Goal: Task Accomplishment & Management: Use online tool/utility

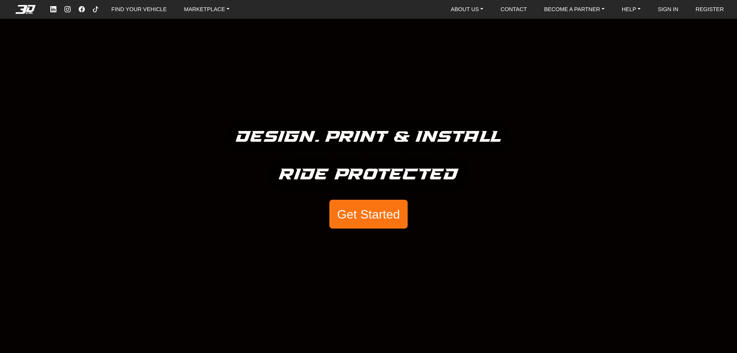
click at [382, 215] on button "Get Started" at bounding box center [368, 214] width 78 height 29
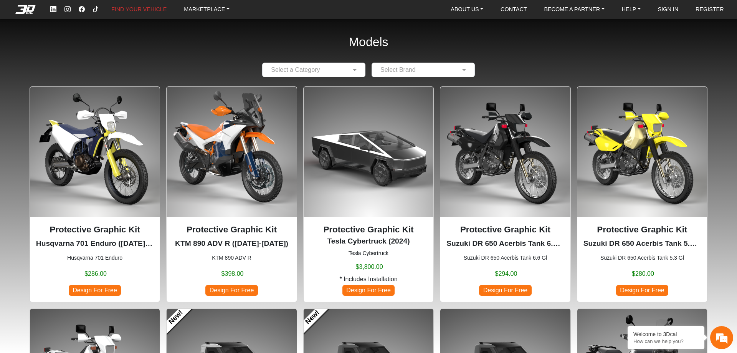
click at [325, 72] on input "text" at bounding box center [305, 69] width 79 height 9
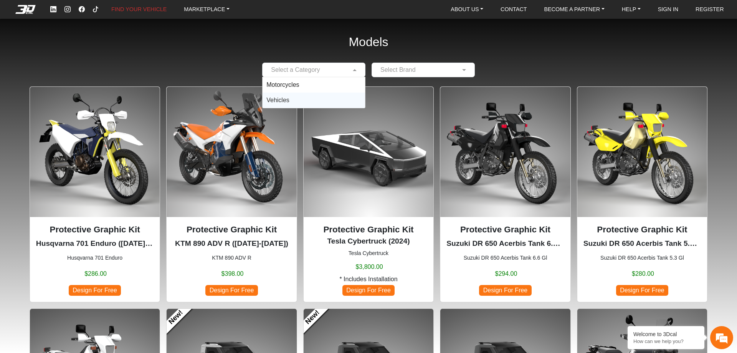
click at [301, 95] on div "Vehicles" at bounding box center [313, 99] width 102 height 15
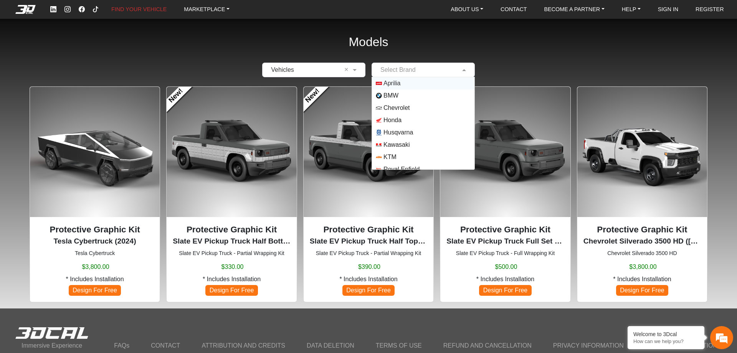
click at [392, 69] on input "text" at bounding box center [415, 69] width 79 height 9
click at [493, 64] on div "× Vehicles × Select Brand Aprilia BMW Chevrolet Honda Husqvarna Kawasaki KTM Ro…" at bounding box center [369, 70] width 688 height 15
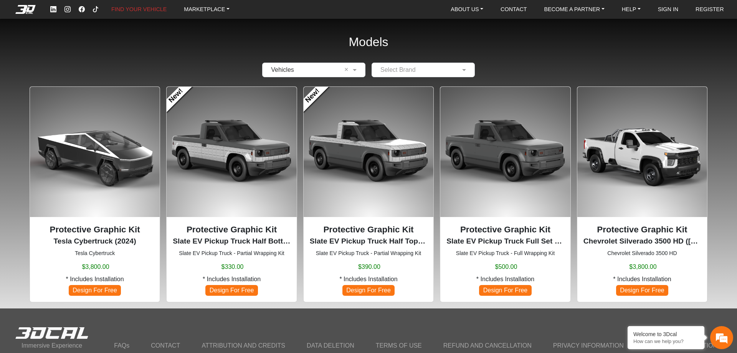
click at [411, 72] on input "text" at bounding box center [415, 69] width 79 height 9
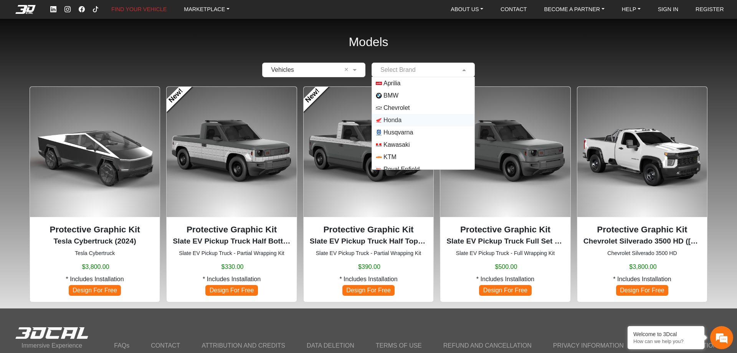
click at [412, 119] on span "Honda" at bounding box center [423, 120] width 95 height 6
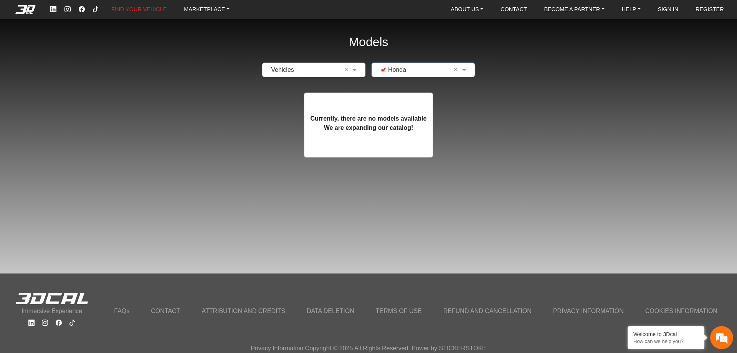
click at [429, 68] on input "text" at bounding box center [415, 69] width 79 height 9
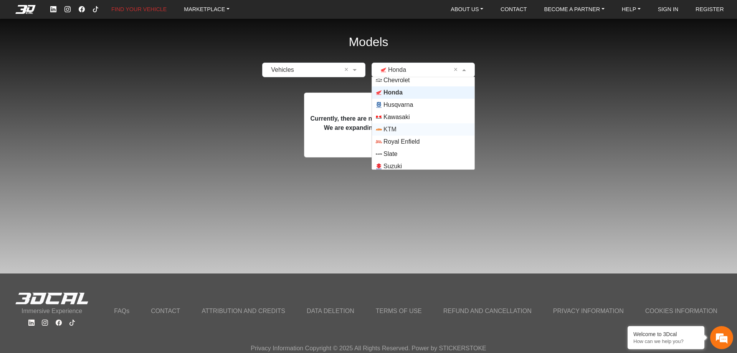
scroll to position [55, 0]
click at [409, 151] on span "Tesla" at bounding box center [423, 151] width 95 height 6
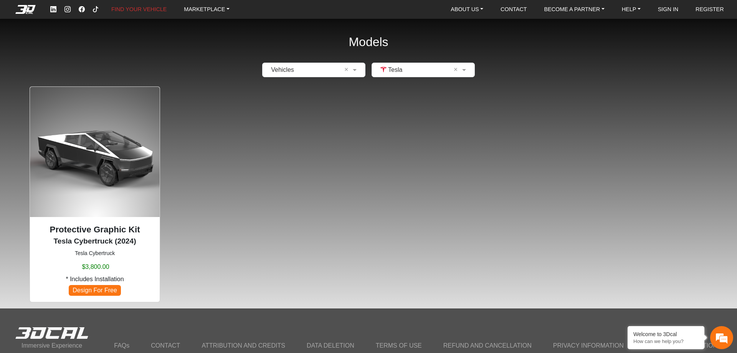
click at [141, 191] on img at bounding box center [95, 152] width 130 height 130
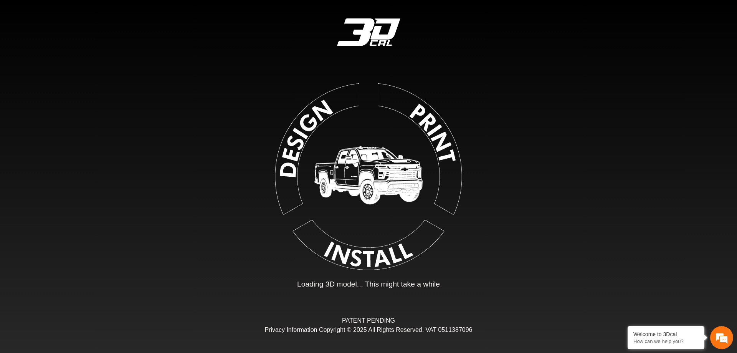
type input "*"
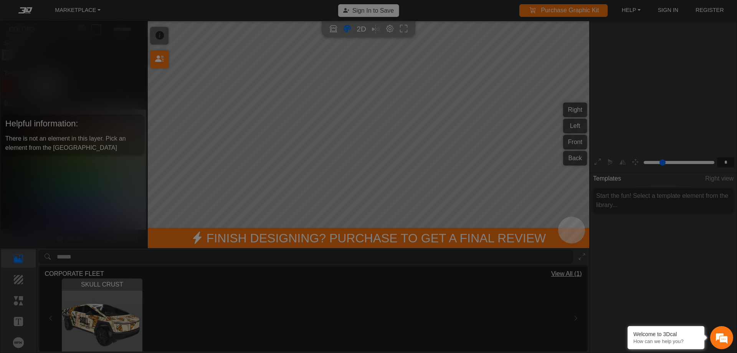
scroll to position [126, 119]
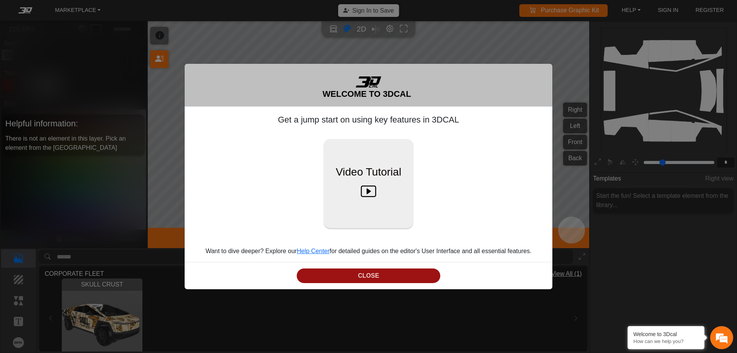
click at [397, 278] on button "CLOSE" at bounding box center [369, 275] width 144 height 15
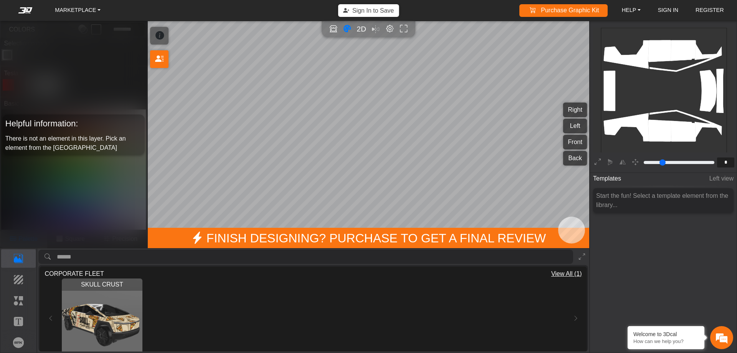
click at [661, 135] on rect at bounding box center [664, 91] width 126 height 126
click at [17, 283] on p "Background" at bounding box center [19, 279] width 34 height 9
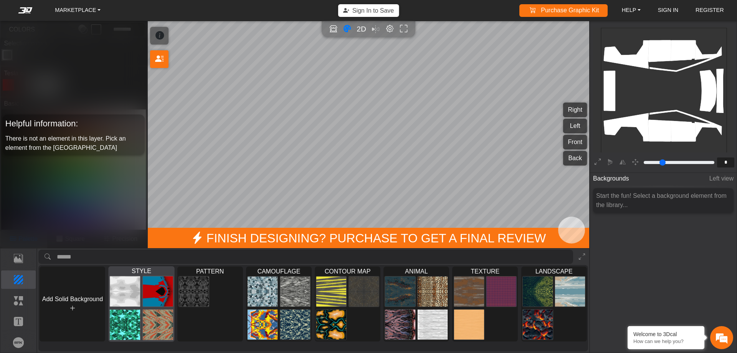
click at [135, 287] on img at bounding box center [125, 291] width 30 height 31
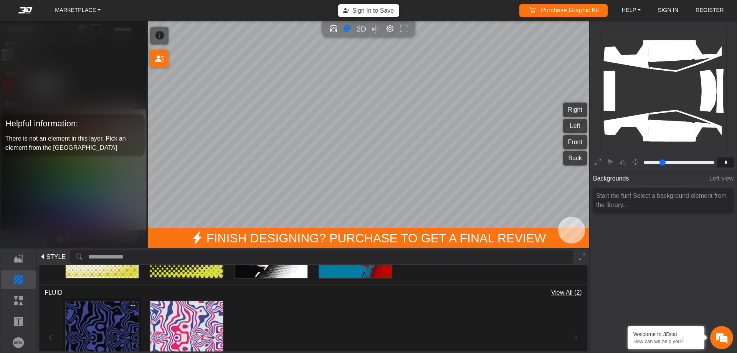
scroll to position [77, 0]
click at [86, 325] on img at bounding box center [102, 337] width 73 height 73
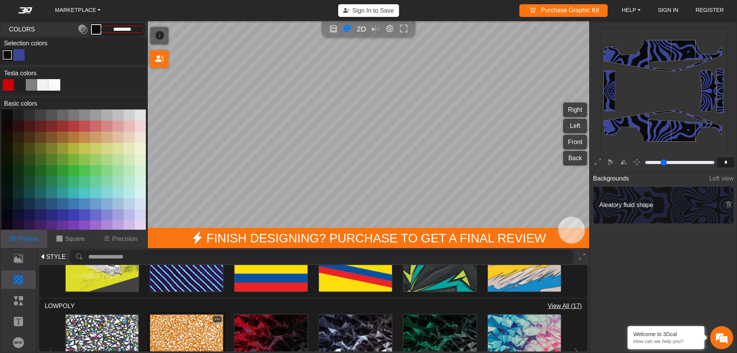
scroll to position [422, 0]
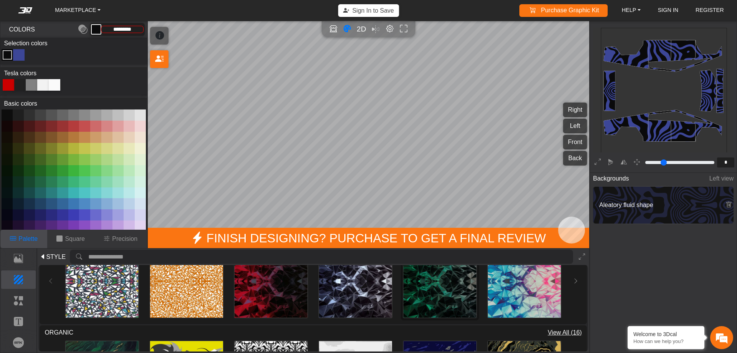
click at [443, 297] on img at bounding box center [439, 280] width 73 height 73
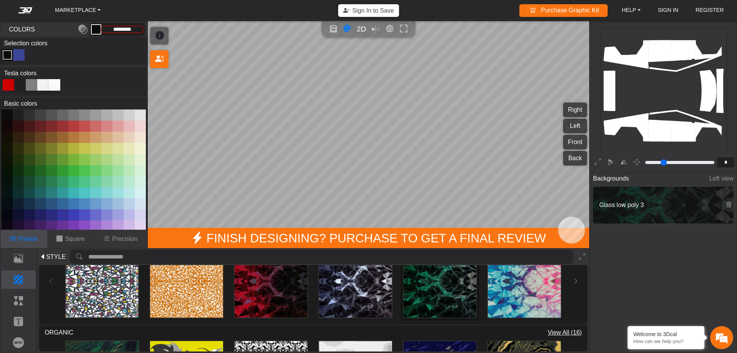
type input "****"
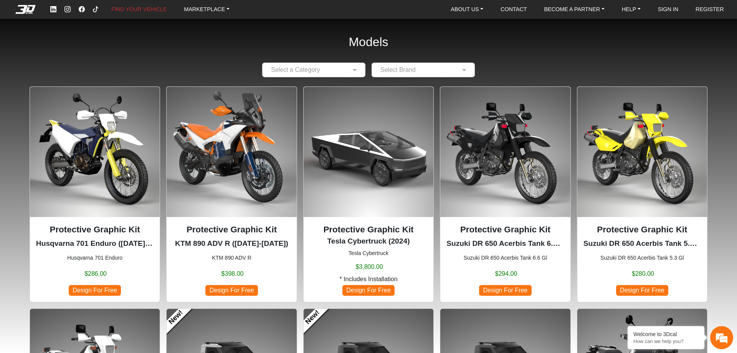
click at [344, 66] on input "text" at bounding box center [305, 69] width 79 height 9
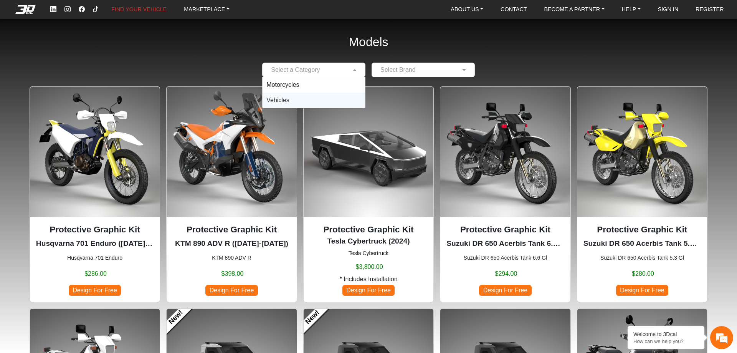
click at [314, 98] on div "Vehicles" at bounding box center [313, 99] width 102 height 15
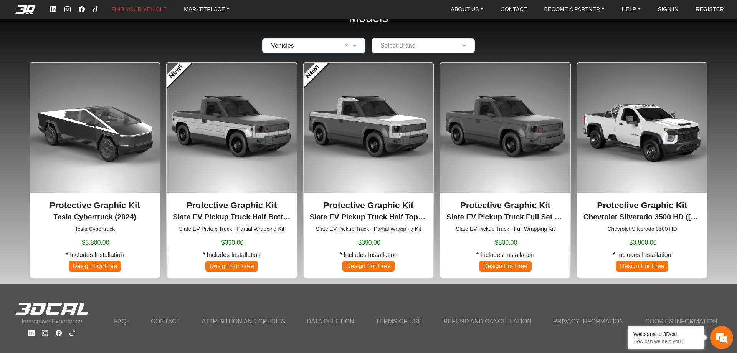
scroll to position [34, 0]
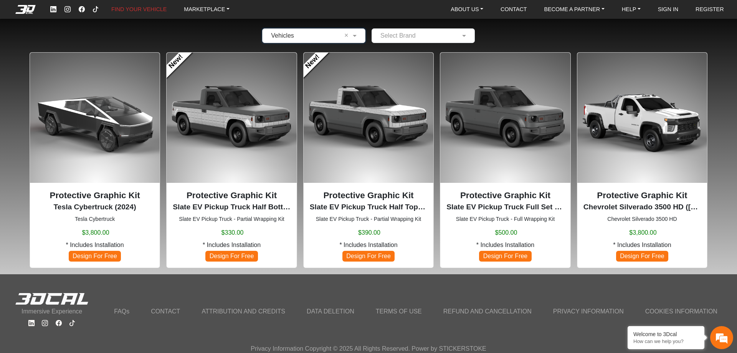
click at [514, 162] on img at bounding box center [505, 118] width 130 height 130
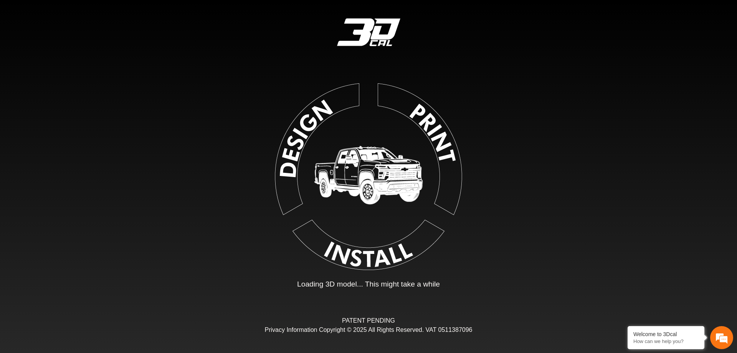
type input "*"
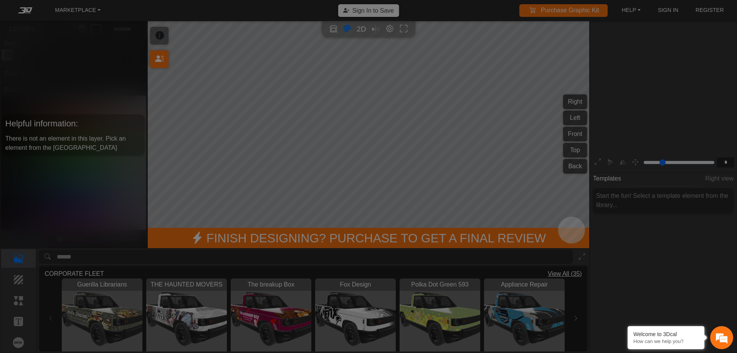
scroll to position [126, 119]
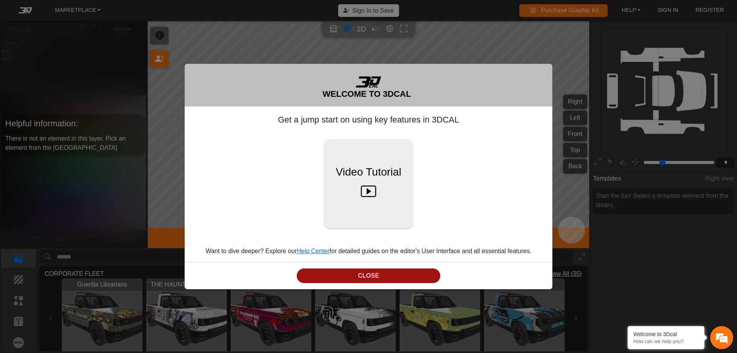
click at [353, 269] on button "CLOSE" at bounding box center [369, 275] width 144 height 15
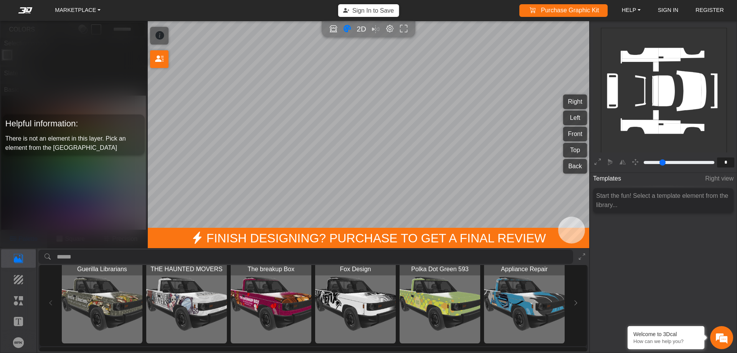
scroll to position [0, 0]
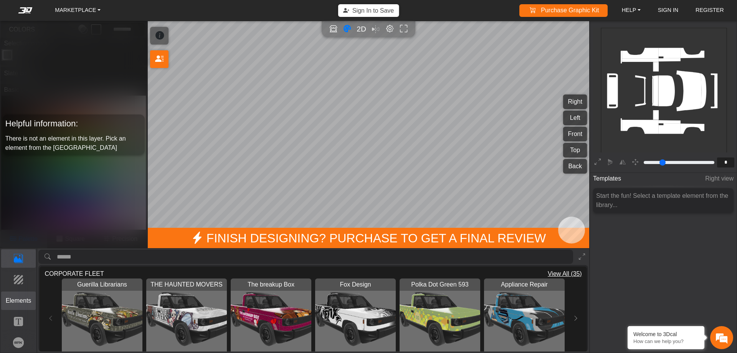
click at [17, 302] on p "Elements" at bounding box center [19, 300] width 34 height 9
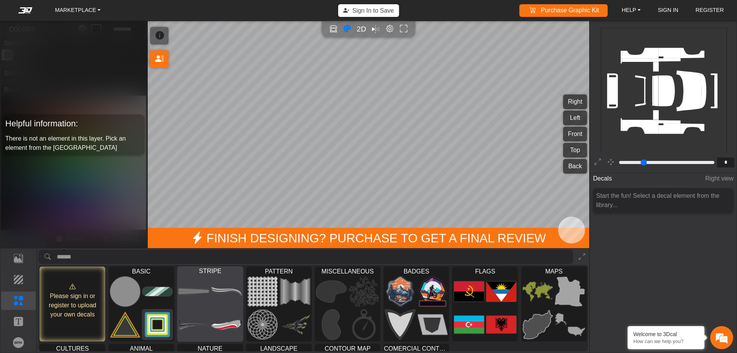
click at [215, 312] on img at bounding box center [226, 324] width 30 height 31
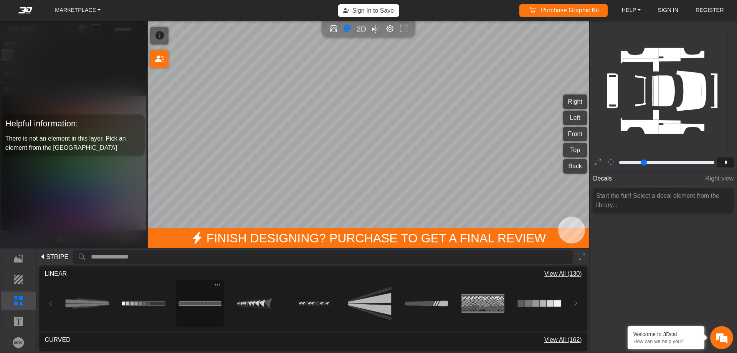
click at [218, 312] on img at bounding box center [199, 303] width 43 height 43
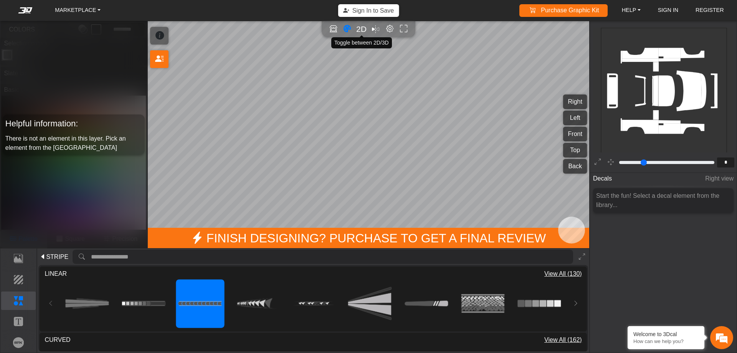
click at [361, 30] on span "2D" at bounding box center [361, 29] width 10 height 9
type input "*"
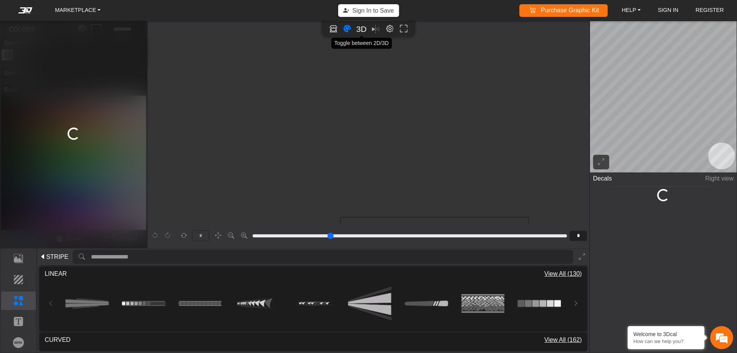
scroll to position [188, 65]
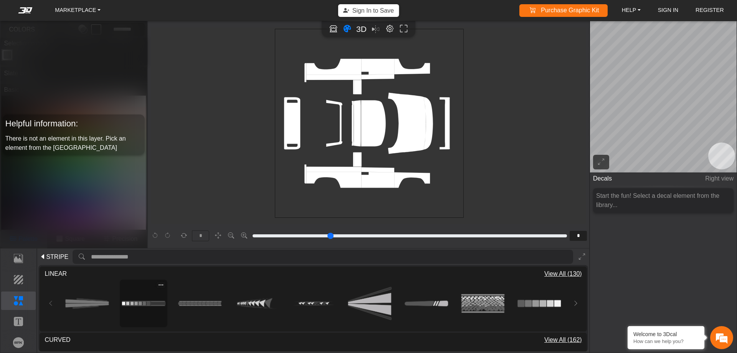
click at [132, 299] on img at bounding box center [143, 303] width 43 height 43
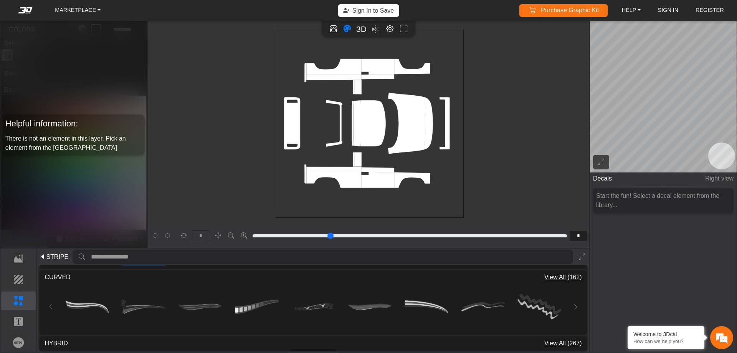
scroll to position [114, 0]
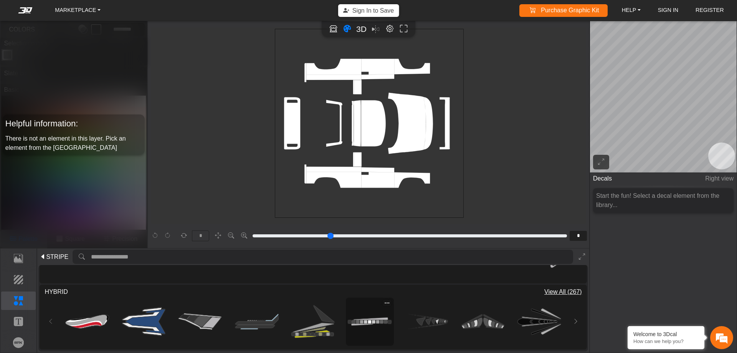
click at [353, 315] on img at bounding box center [369, 321] width 43 height 43
click at [371, 172] on icon "background_wire_template_bg decal_slate_right decal_slate_left decal_slate_fron…" at bounding box center [369, 123] width 566 height 566
type input "**"
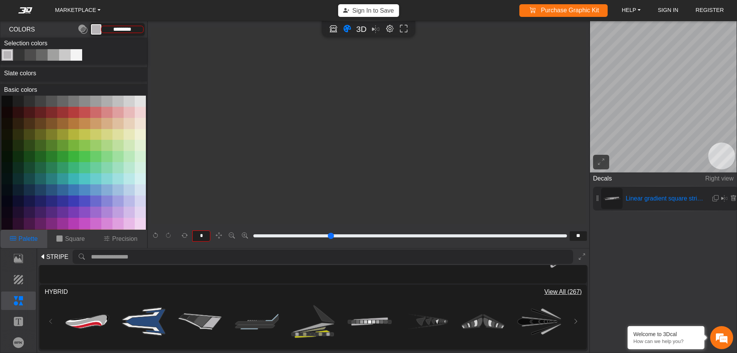
scroll to position [3225, 2629]
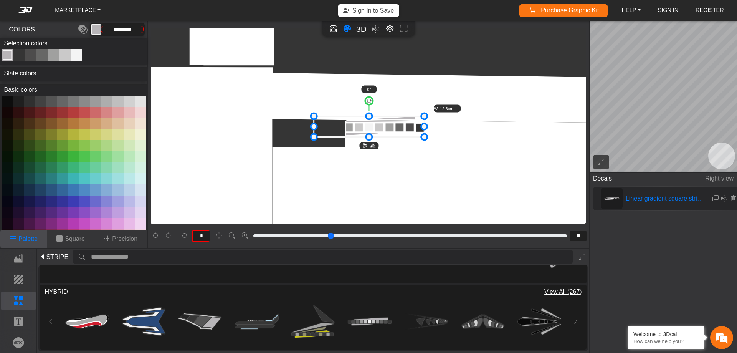
type input "*********"
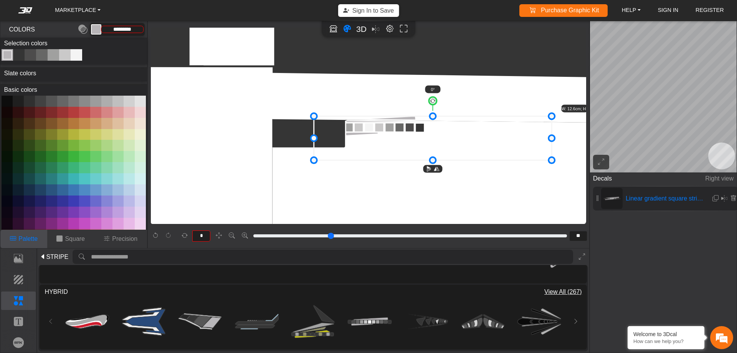
drag, startPoint x: 424, startPoint y: 135, endPoint x: 551, endPoint y: 143, distance: 127.6
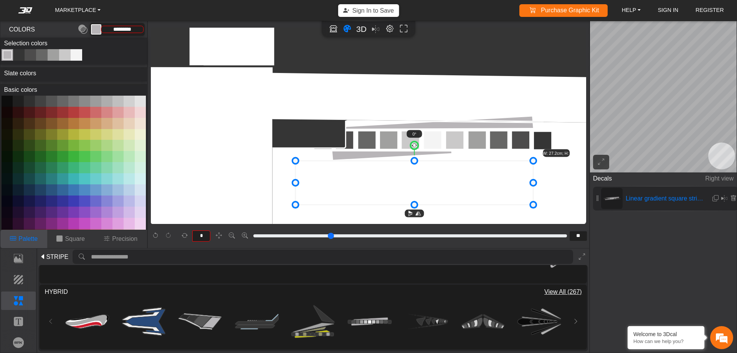
drag, startPoint x: 399, startPoint y: 132, endPoint x: 380, endPoint y: 178, distance: 49.9
click at [380, 178] on icon at bounding box center [414, 182] width 238 height 44
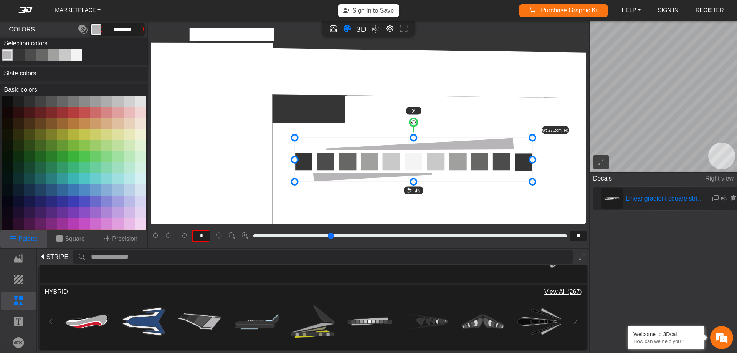
scroll to position [3263, 2629]
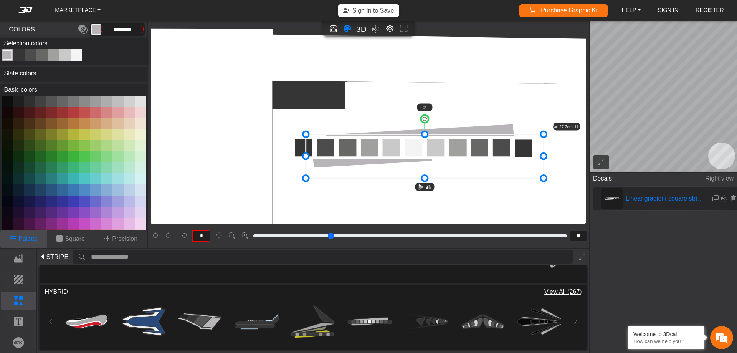
drag, startPoint x: 383, startPoint y: 147, endPoint x: 393, endPoint y: 159, distance: 16.0
click at [393, 159] on icon at bounding box center [425, 156] width 238 height 44
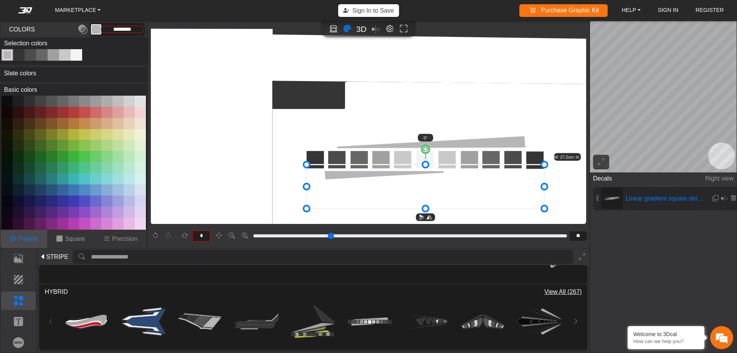
drag, startPoint x: 393, startPoint y: 158, endPoint x: 394, endPoint y: 186, distance: 28.8
click at [394, 186] on icon at bounding box center [426, 186] width 238 height 44
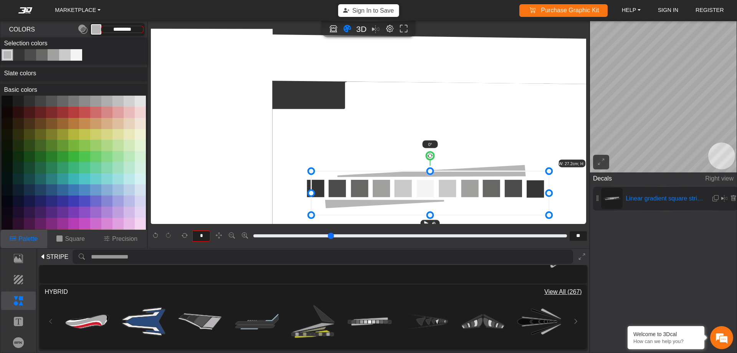
drag, startPoint x: 394, startPoint y: 185, endPoint x: 398, endPoint y: 192, distance: 8.0
click at [398, 192] on icon at bounding box center [430, 193] width 238 height 44
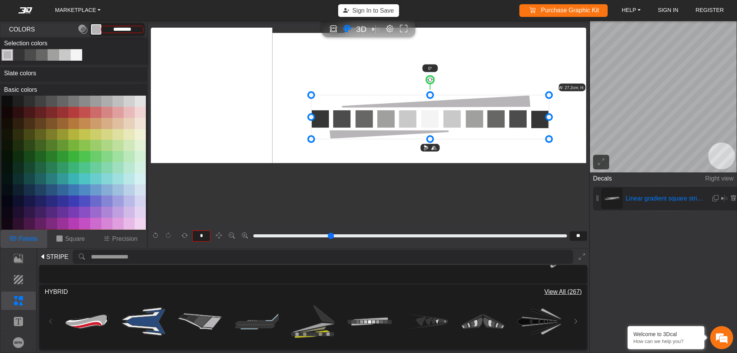
scroll to position [3340, 2629]
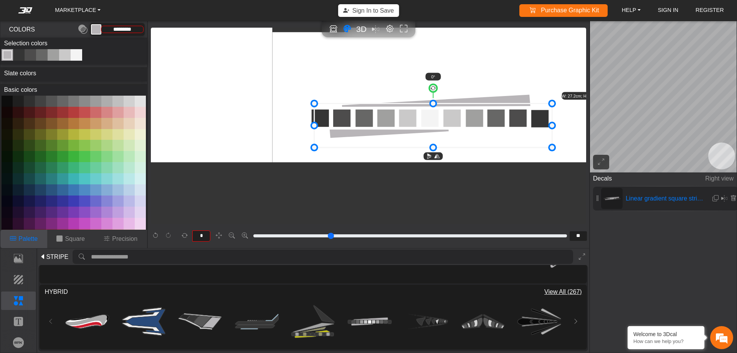
drag, startPoint x: 451, startPoint y: 121, endPoint x: 454, endPoint y: 130, distance: 9.7
click at [454, 130] on icon at bounding box center [433, 125] width 238 height 44
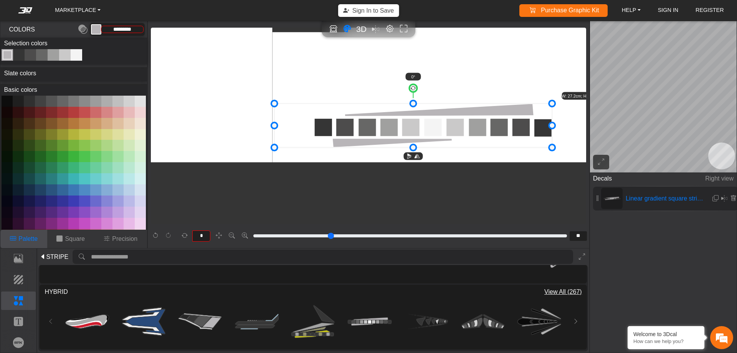
drag, startPoint x: 315, startPoint y: 124, endPoint x: 275, endPoint y: 128, distance: 40.1
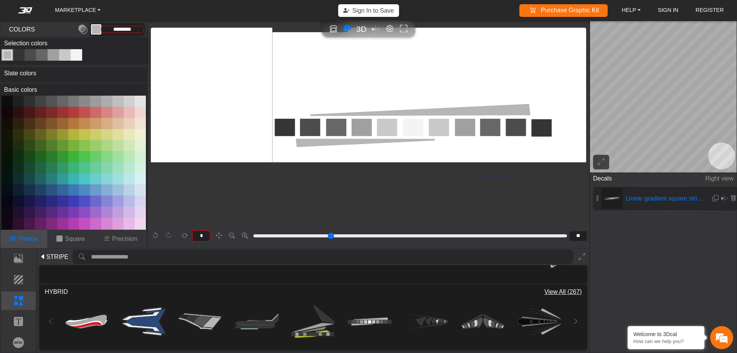
drag, startPoint x: 517, startPoint y: 175, endPoint x: 480, endPoint y: 176, distance: 36.5
drag, startPoint x: 476, startPoint y: 173, endPoint x: 363, endPoint y: 168, distance: 113.3
type input "**"
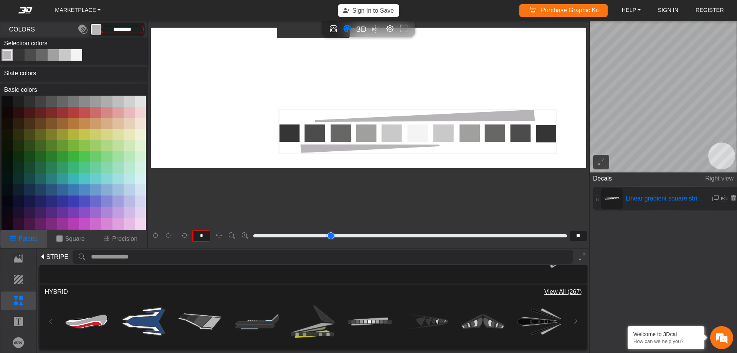
type input "**"
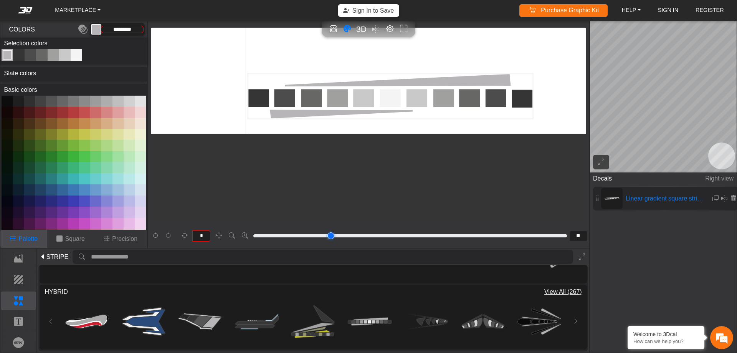
type input "**"
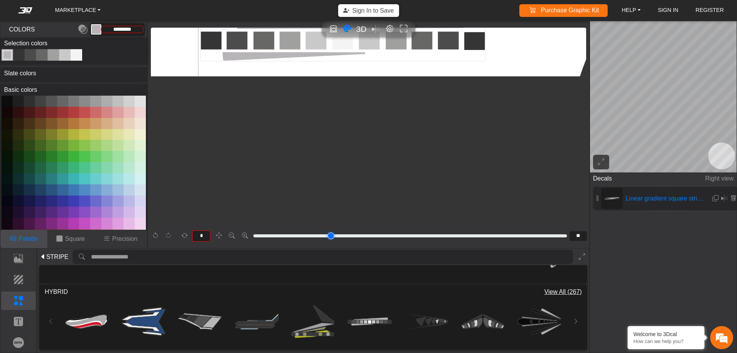
type input "****"
type input "**"
type input "****"
type input "**"
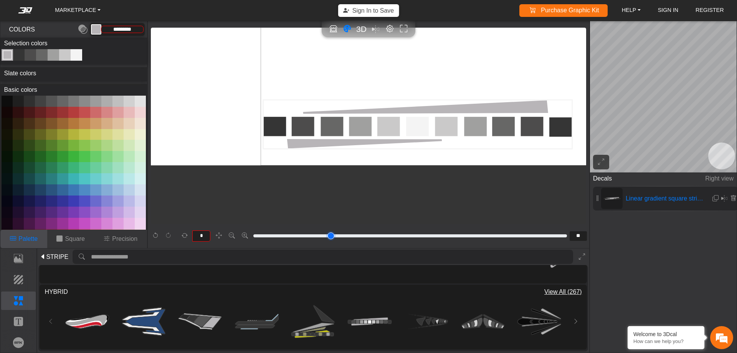
type input "**"
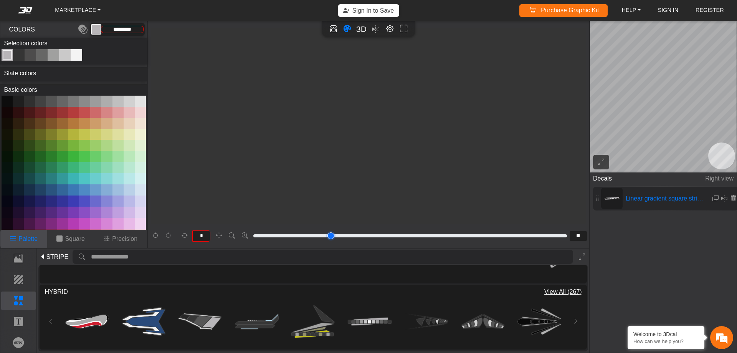
type input "**"
type input "****"
type input "**"
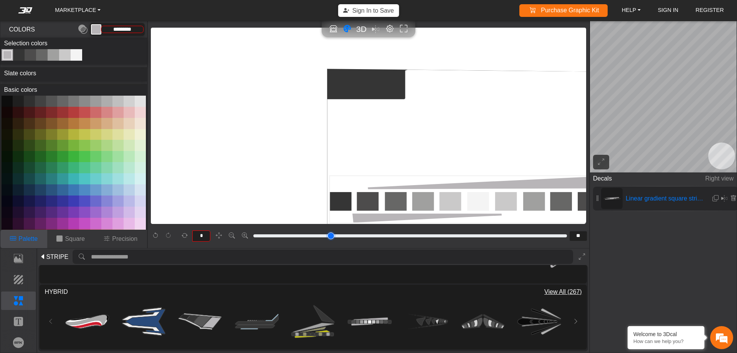
type input "**"
type input "****"
type input "**"
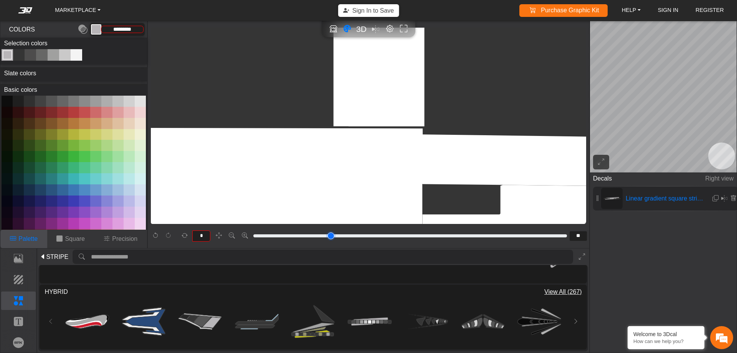
type input "**"
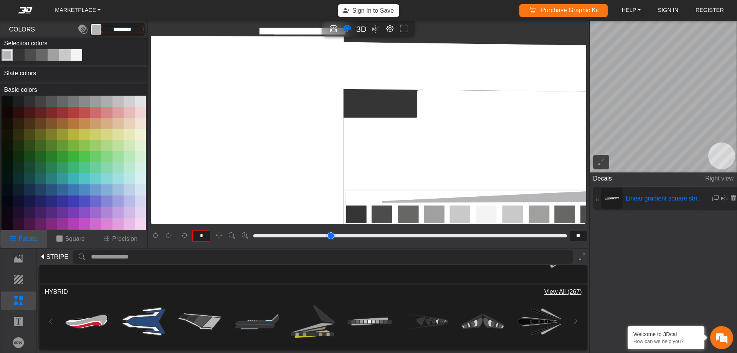
type input "****"
type input "**"
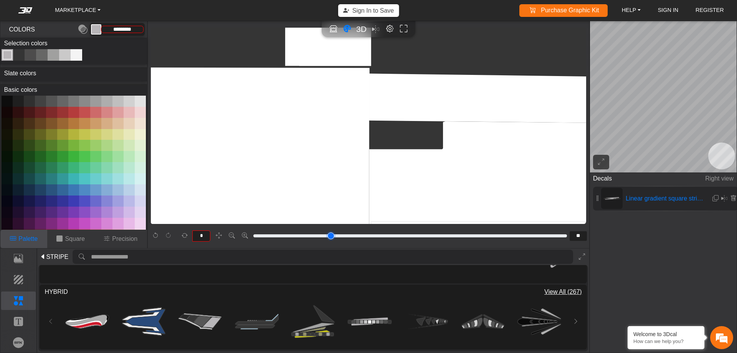
type input "**"
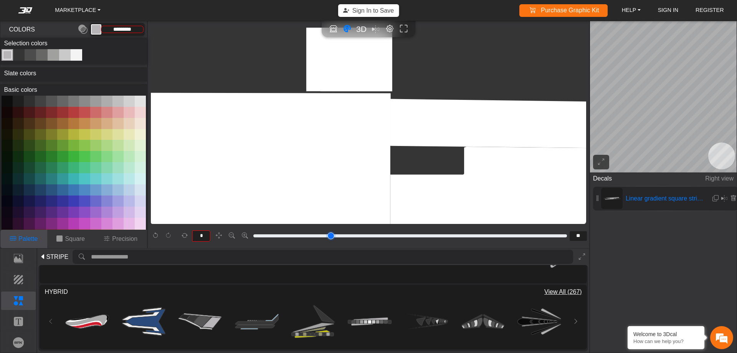
type input "**"
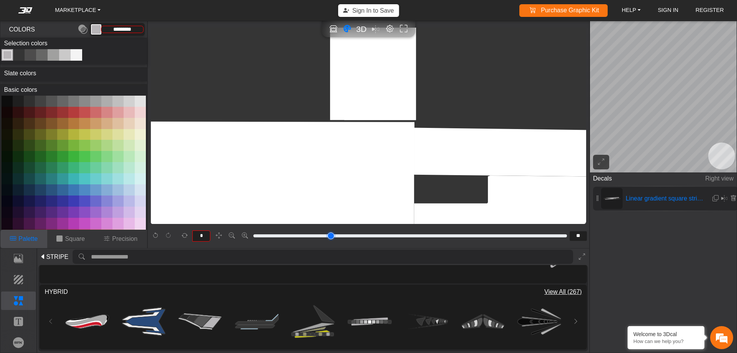
drag, startPoint x: 363, startPoint y: 168, endPoint x: 343, endPoint y: 232, distance: 66.3
type input "**"
click at [343, 232] on input "range" at bounding box center [410, 235] width 316 height 9
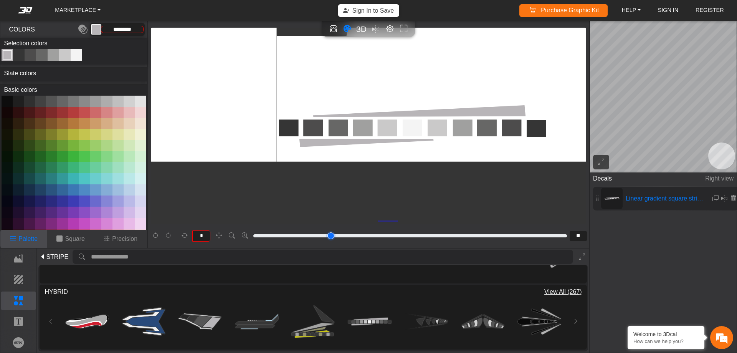
drag, startPoint x: 378, startPoint y: 220, endPoint x: 405, endPoint y: 222, distance: 26.9
click at [405, 222] on div "background_wire_template_bg decal_slate_right decal_slate_left decal_slate_fron…" at bounding box center [368, 126] width 435 height 196
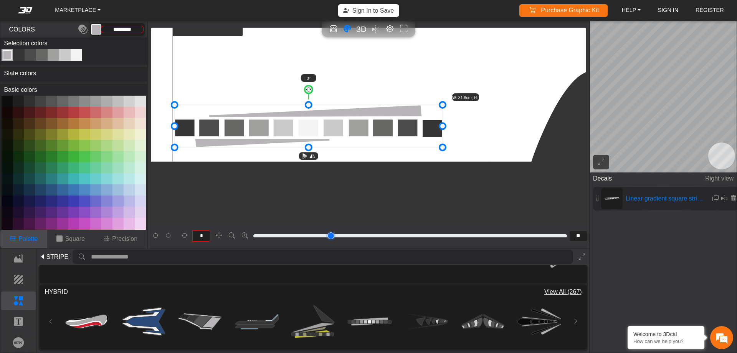
scroll to position [3219, 2682]
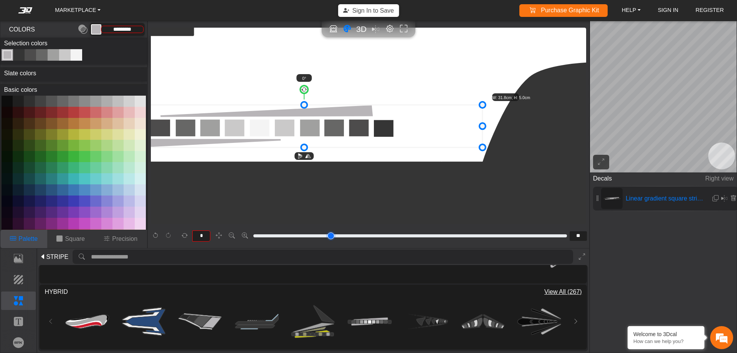
drag, startPoint x: 392, startPoint y: 125, endPoint x: 481, endPoint y: 134, distance: 89.0
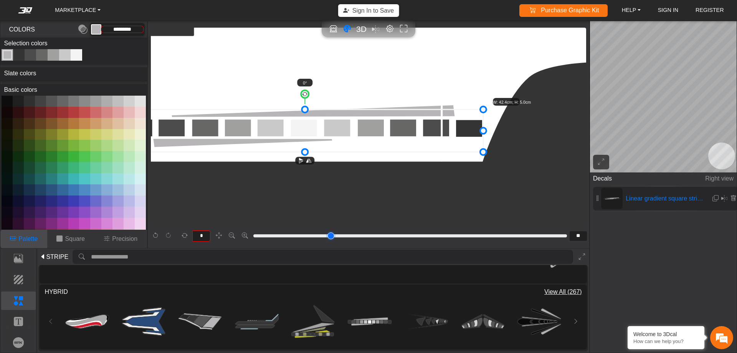
drag, startPoint x: 358, startPoint y: 129, endPoint x: 359, endPoint y: 134, distance: 4.7
click at [359, 134] on icon at bounding box center [305, 130] width 356 height 43
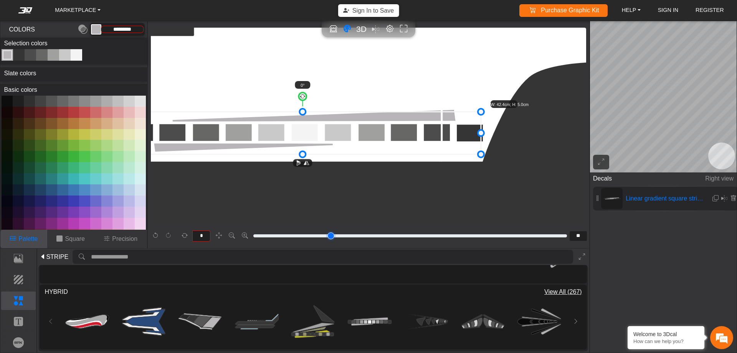
click at [355, 135] on icon at bounding box center [302, 133] width 356 height 43
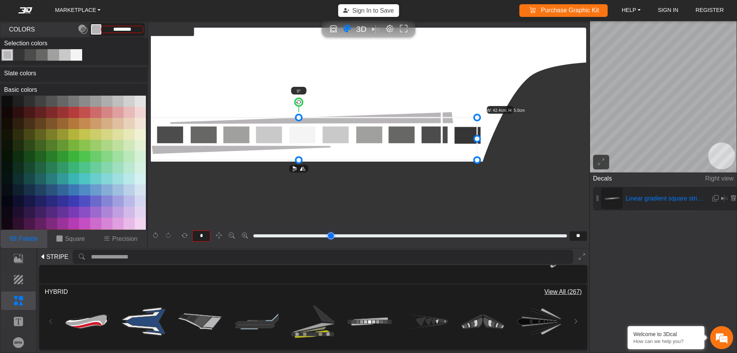
drag, startPoint x: 355, startPoint y: 135, endPoint x: 351, endPoint y: 140, distance: 6.9
click at [351, 140] on icon at bounding box center [298, 138] width 356 height 43
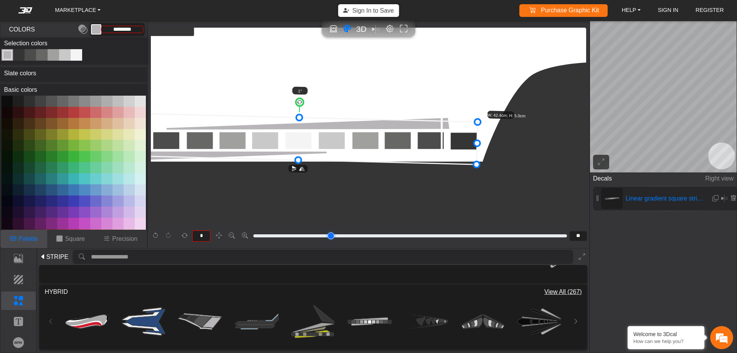
type input "*"
click at [299, 103] on circle at bounding box center [299, 102] width 8 height 8
click at [50, 175] on button at bounding box center [51, 178] width 11 height 11
type input "*********"
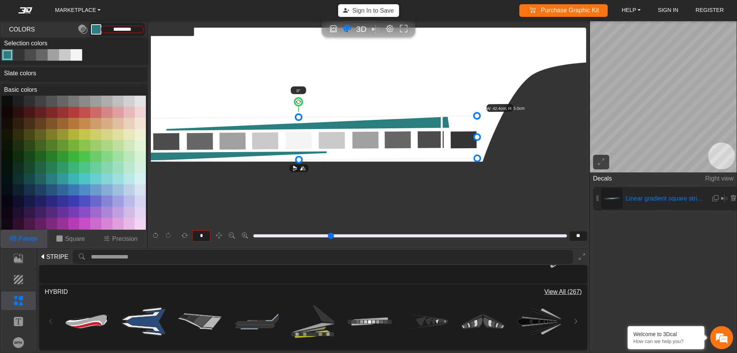
click at [265, 139] on icon at bounding box center [298, 138] width 357 height 45
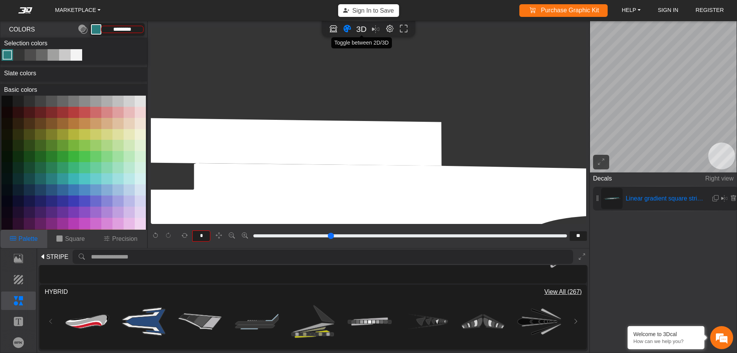
click at [361, 30] on span "3D" at bounding box center [361, 29] width 10 height 9
type input "*"
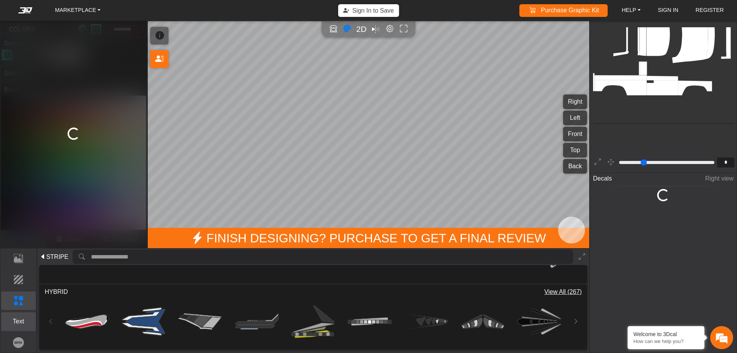
scroll to position [265, 208]
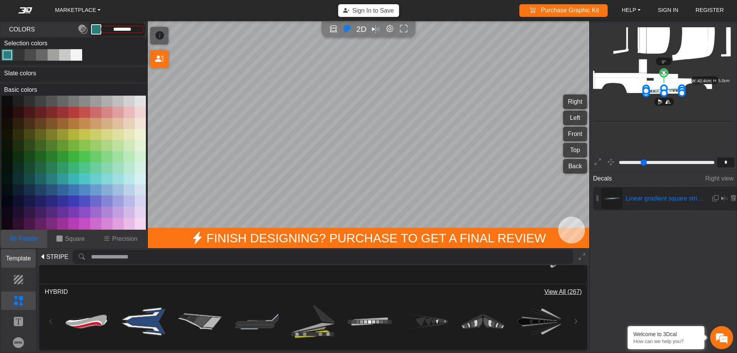
click at [13, 258] on p "Template" at bounding box center [19, 258] width 34 height 9
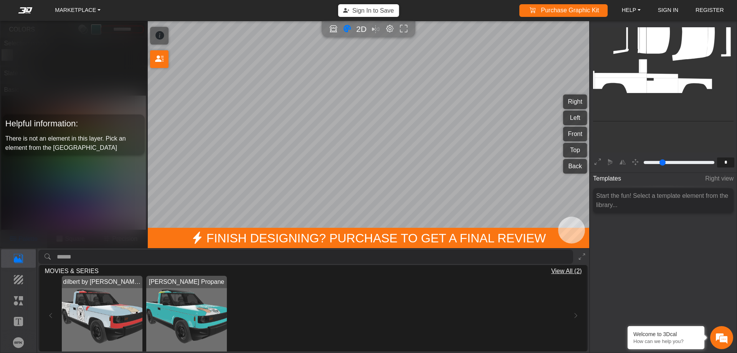
scroll to position [300, 0]
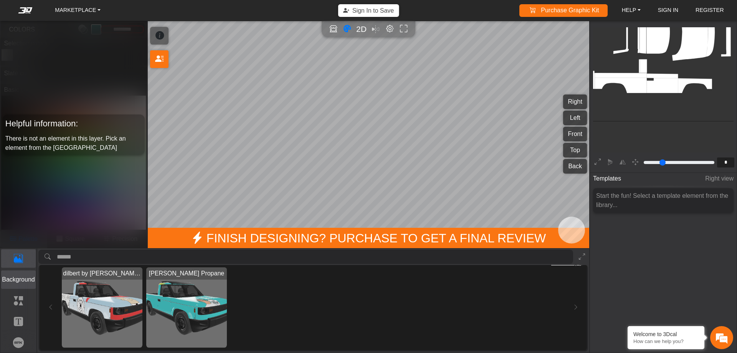
click at [12, 280] on p "Background" at bounding box center [19, 279] width 34 height 9
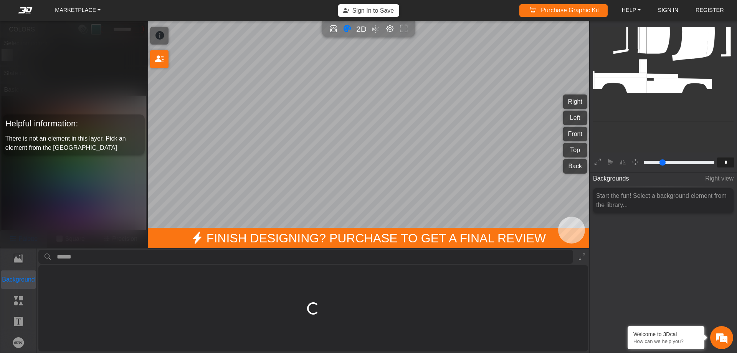
scroll to position [0, 0]
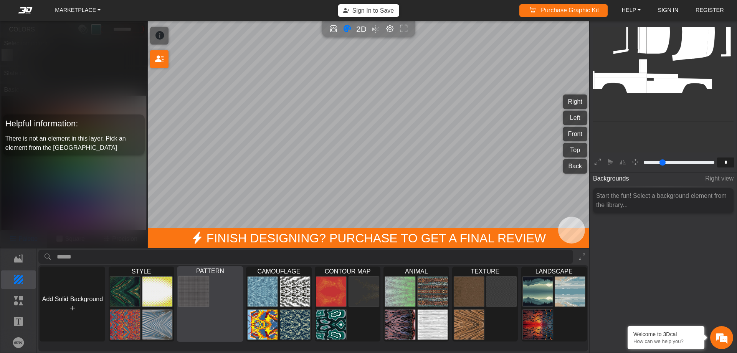
click at [198, 314] on div at bounding box center [210, 307] width 66 height 66
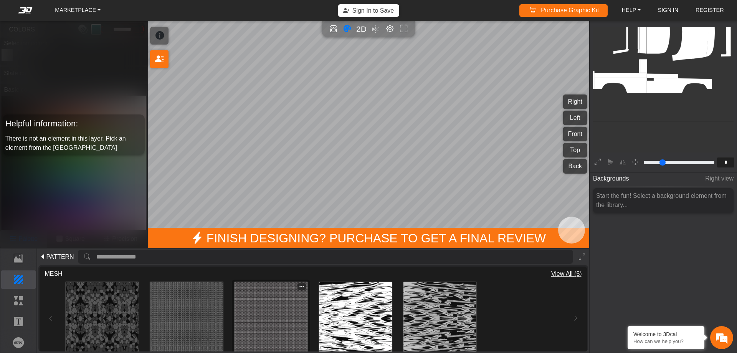
click at [258, 315] on img at bounding box center [270, 318] width 73 height 73
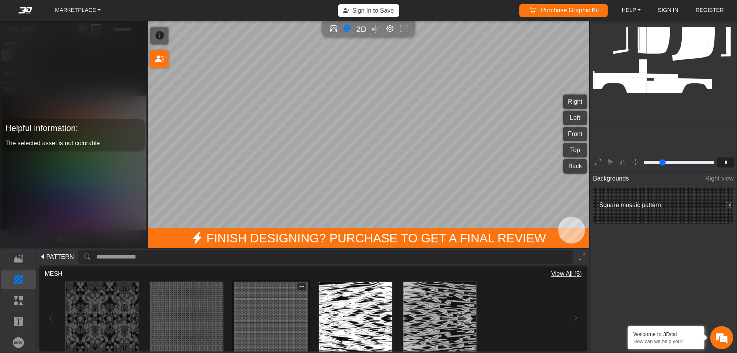
type input "*"
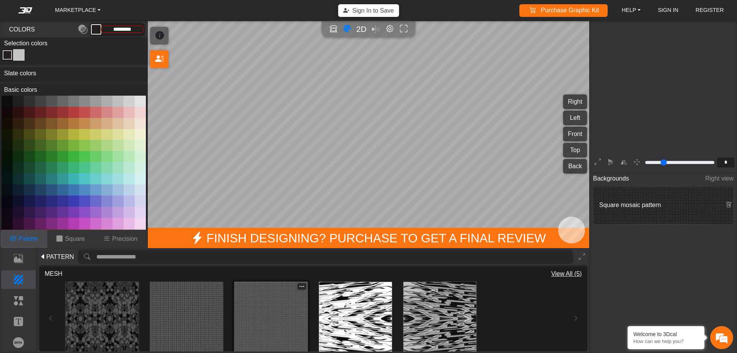
type input "*********"
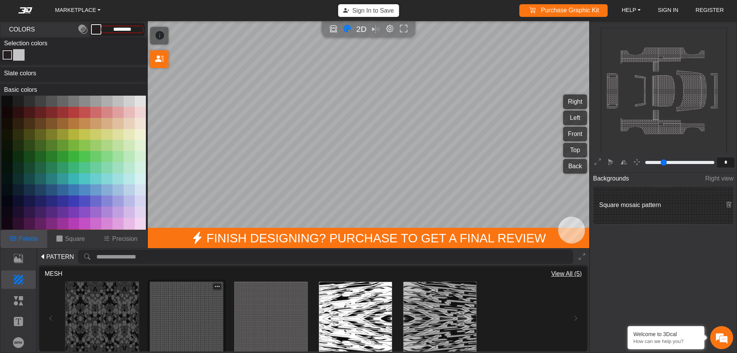
click at [177, 318] on img at bounding box center [186, 318] width 73 height 73
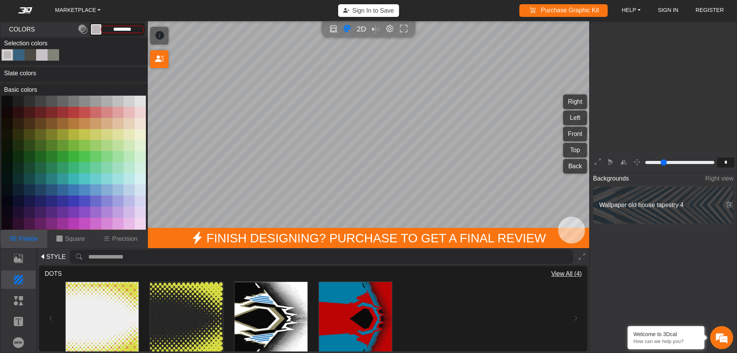
scroll to position [126, 119]
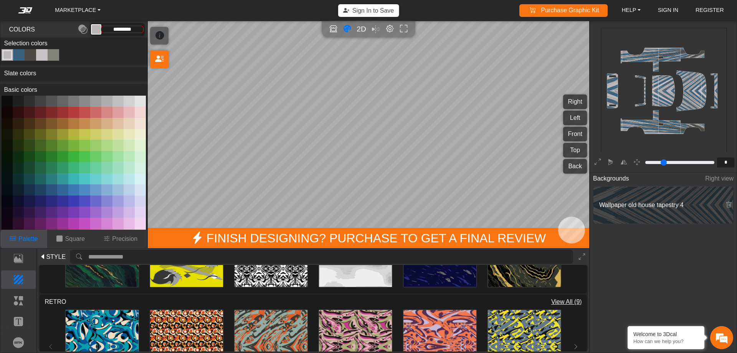
click at [559, 299] on span "View All (9)" at bounding box center [566, 301] width 31 height 9
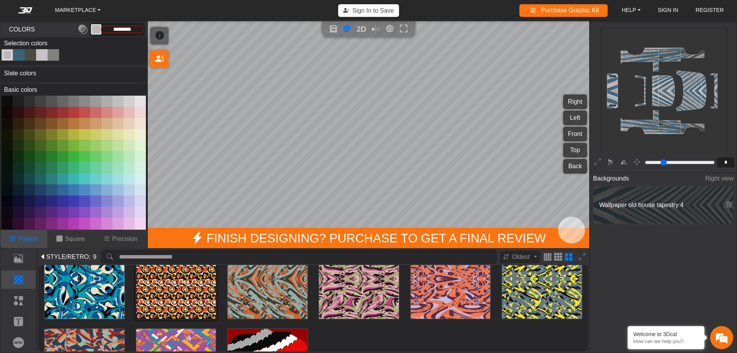
scroll to position [46, 0]
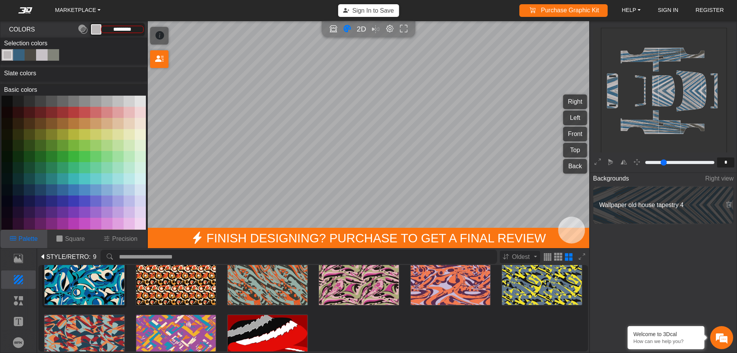
click at [83, 278] on img at bounding box center [85, 265] width 80 height 80
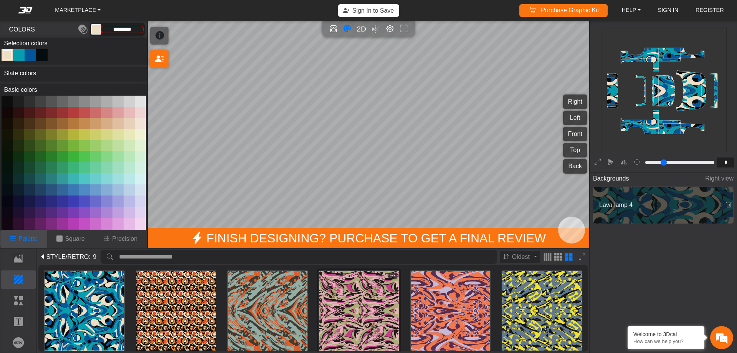
scroll to position [0, 0]
click at [498, 305] on td-workspace-asset-element "Loading..." at bounding box center [541, 310] width 87 height 87
click at [518, 302] on img at bounding box center [542, 311] width 80 height 80
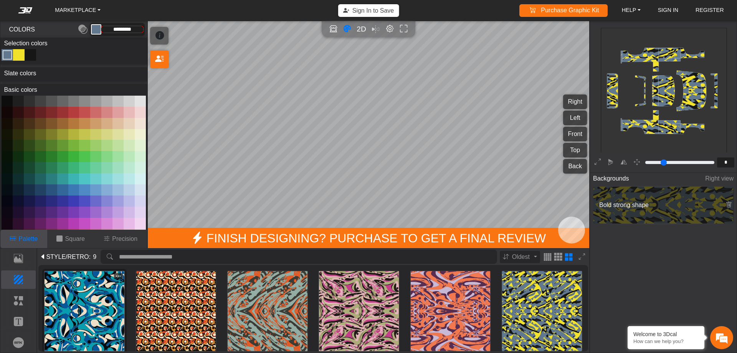
click at [108, 302] on img at bounding box center [85, 311] width 80 height 80
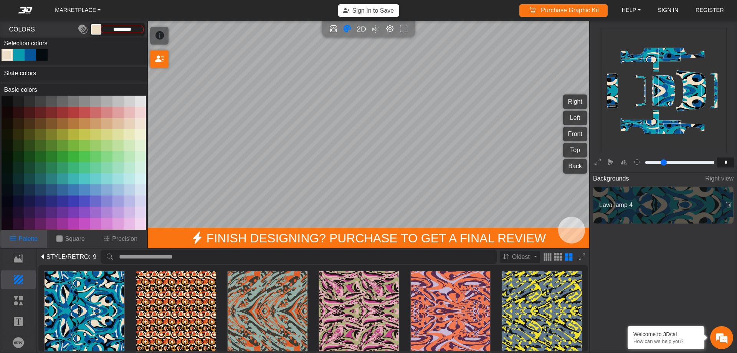
click at [43, 254] on icon at bounding box center [43, 256] width 6 height 9
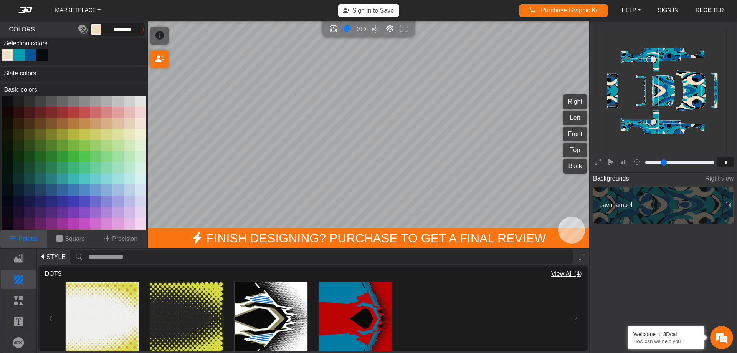
click at [39, 53] on div "Color Toggle" at bounding box center [41, 54] width 9 height 9
click at [61, 176] on button at bounding box center [62, 178] width 11 height 11
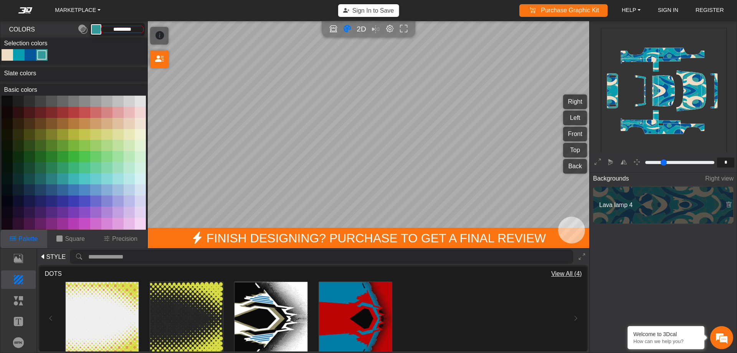
click at [52, 177] on button at bounding box center [51, 178] width 11 height 11
click at [30, 56] on div "Color Toggle" at bounding box center [30, 54] width 9 height 9
click at [85, 178] on button at bounding box center [84, 178] width 11 height 11
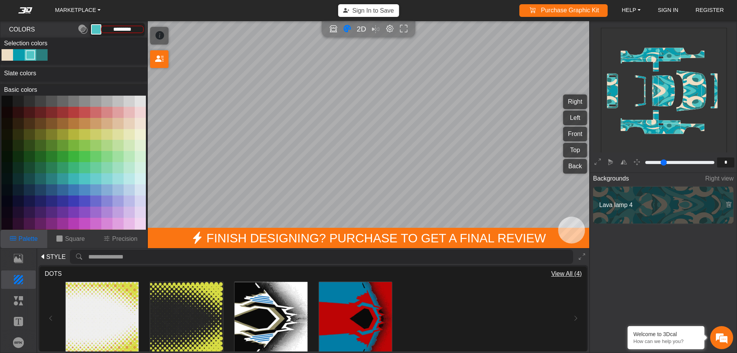
click at [72, 177] on button at bounding box center [73, 178] width 11 height 11
click at [7, 54] on div "Color Toggle" at bounding box center [7, 54] width 9 height 9
click at [18, 189] on button at bounding box center [18, 189] width 11 height 11
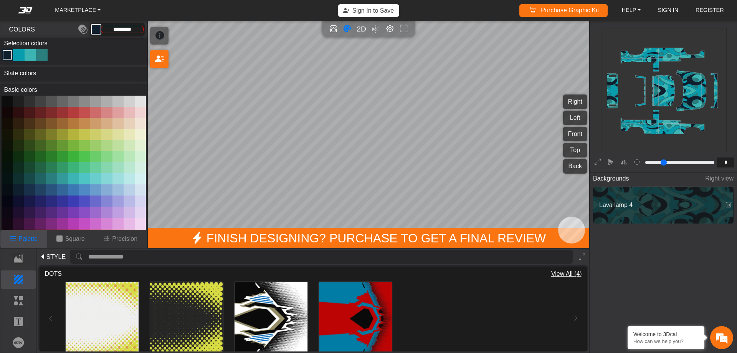
click at [26, 189] on button at bounding box center [29, 189] width 11 height 11
click at [42, 190] on button at bounding box center [40, 189] width 11 height 11
click at [42, 179] on button at bounding box center [40, 178] width 11 height 11
click at [41, 257] on icon at bounding box center [43, 256] width 6 height 9
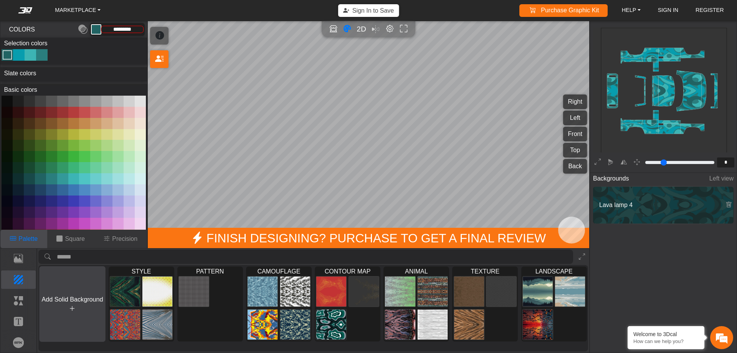
click at [71, 286] on button "Add Solid Background" at bounding box center [73, 304] width 66 height 76
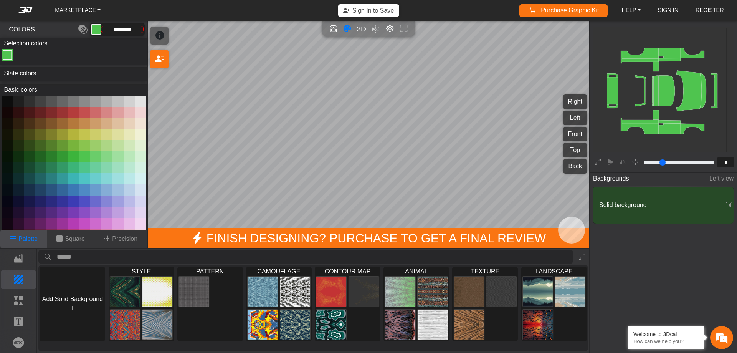
click at [36, 167] on button at bounding box center [40, 167] width 11 height 11
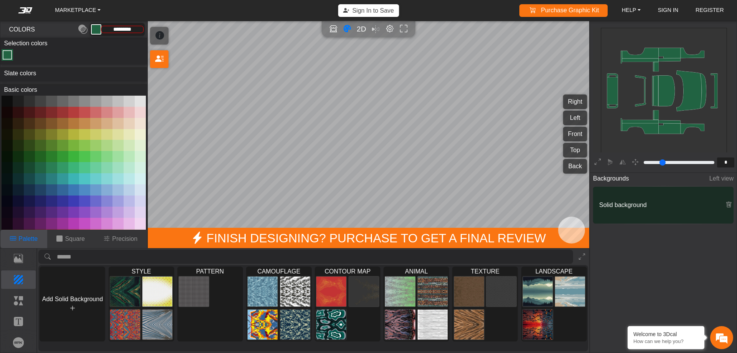
click at [40, 177] on button at bounding box center [40, 178] width 11 height 11
type input "*********"
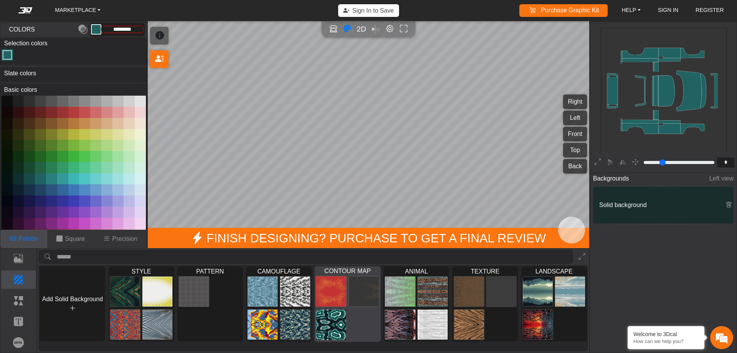
click at [357, 323] on div at bounding box center [348, 307] width 66 height 66
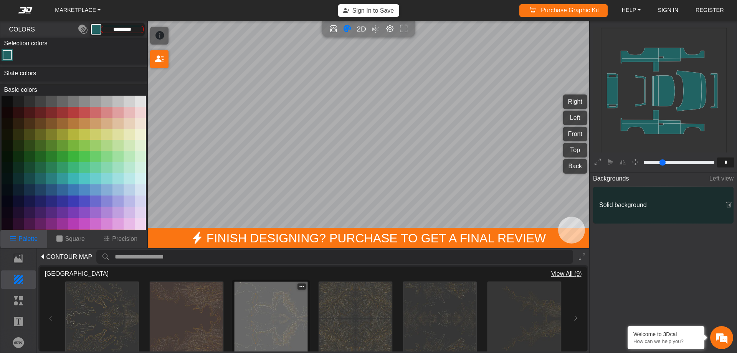
scroll to position [38, 0]
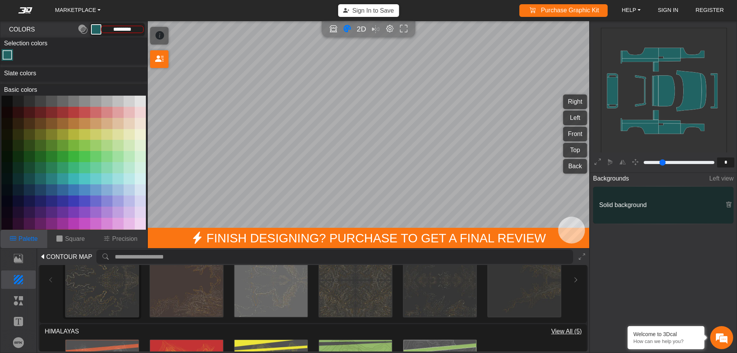
click at [98, 287] on img at bounding box center [102, 279] width 73 height 73
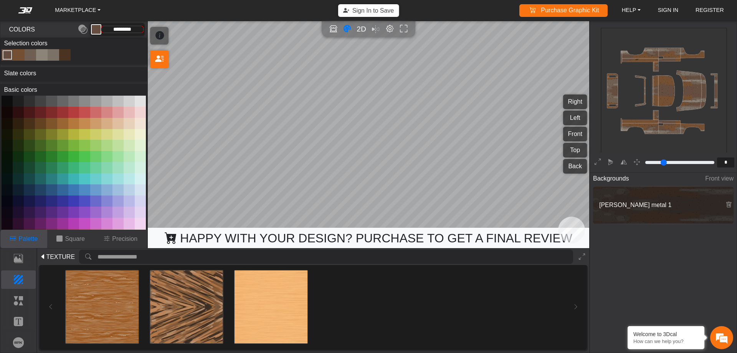
scroll to position [127, 0]
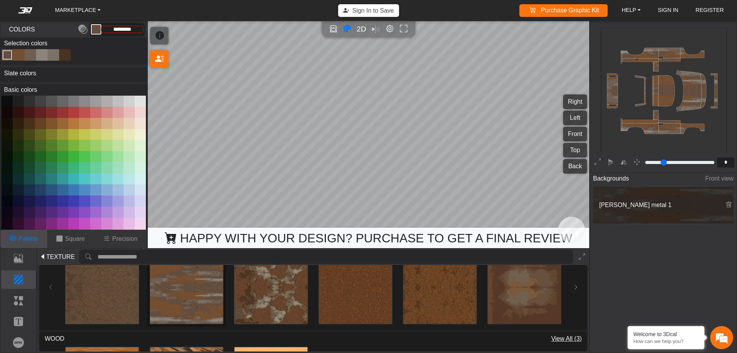
click at [207, 297] on img at bounding box center [186, 287] width 73 height 73
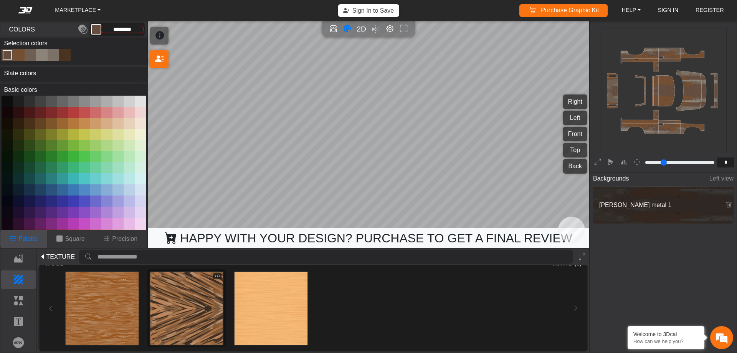
scroll to position [204, 0]
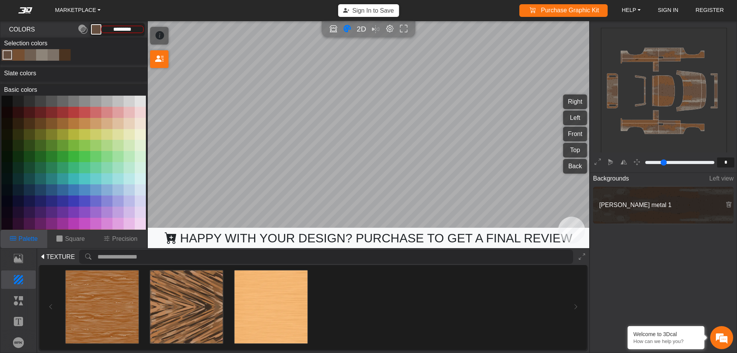
click at [73, 176] on button at bounding box center [73, 178] width 11 height 11
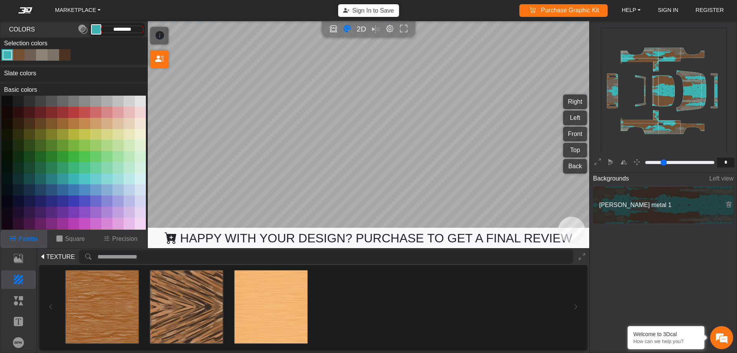
click at [20, 54] on div "Color Toggle" at bounding box center [18, 54] width 9 height 9
click at [59, 177] on button at bounding box center [62, 178] width 11 height 11
type input "*********"
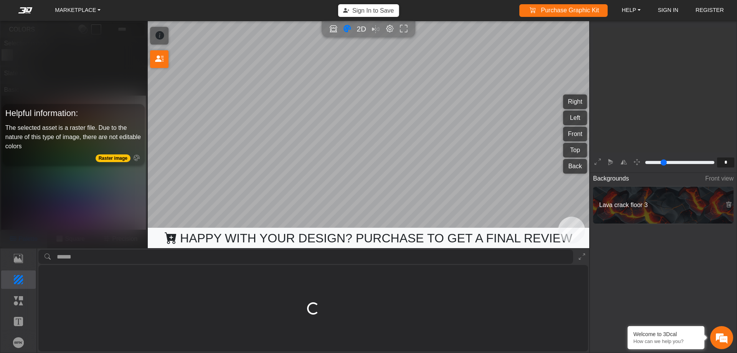
scroll to position [126, 119]
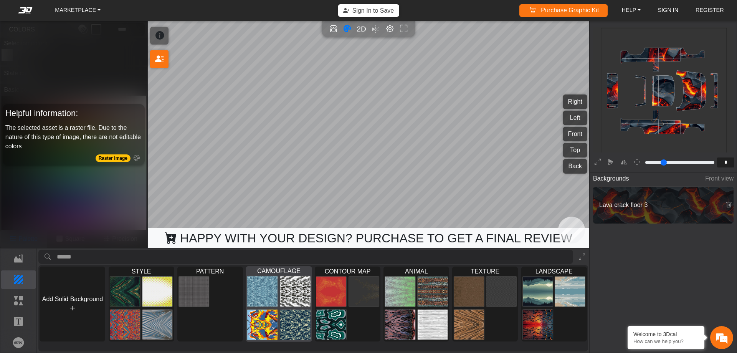
click at [276, 276] on img at bounding box center [262, 291] width 30 height 31
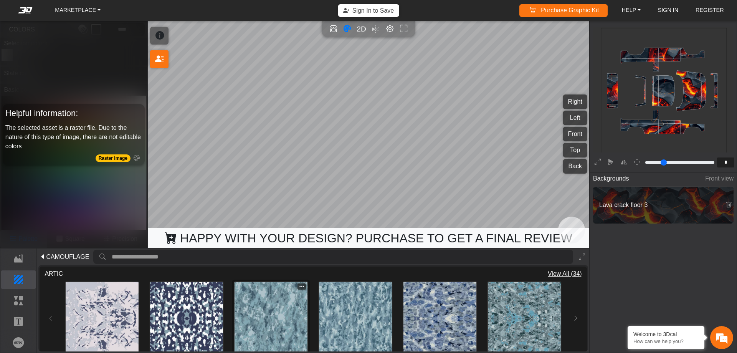
click at [265, 326] on img at bounding box center [270, 318] width 73 height 73
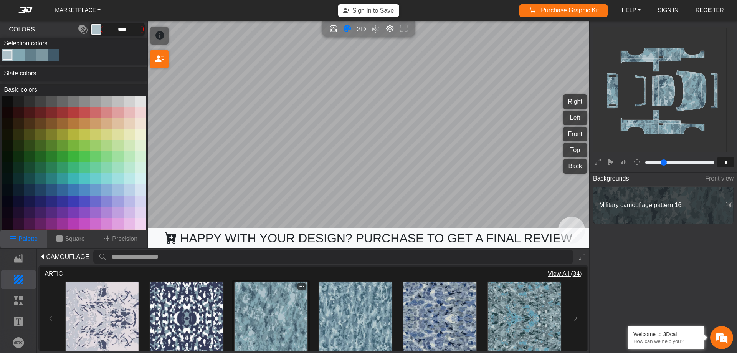
type input "*********"
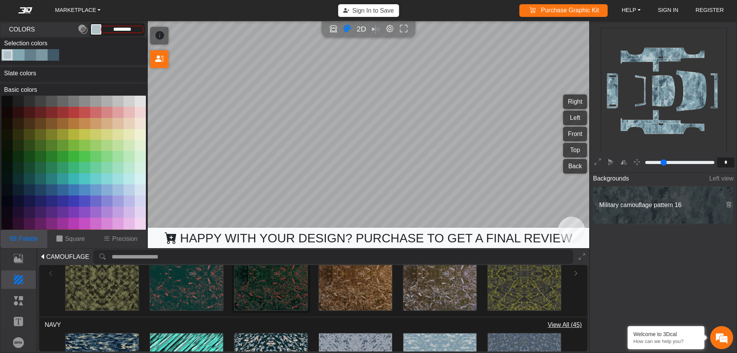
scroll to position [384, 0]
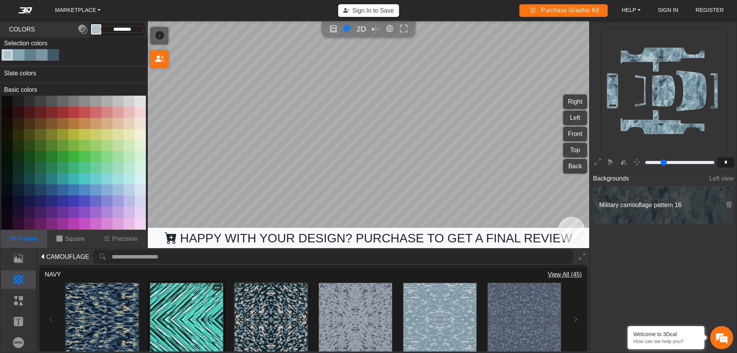
click at [214, 324] on img at bounding box center [186, 319] width 73 height 73
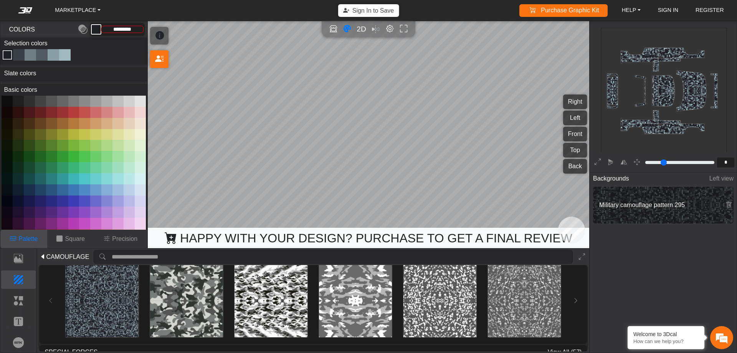
click at [17, 177] on button at bounding box center [18, 178] width 11 height 11
type input "*********"
